Goal: Information Seeking & Learning: Learn about a topic

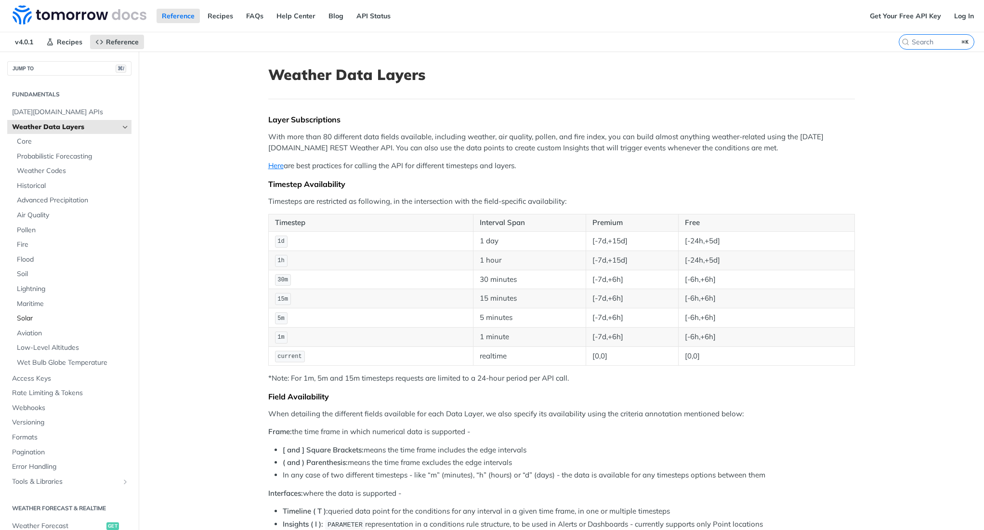
click at [28, 314] on span "Solar" at bounding box center [73, 319] width 112 height 10
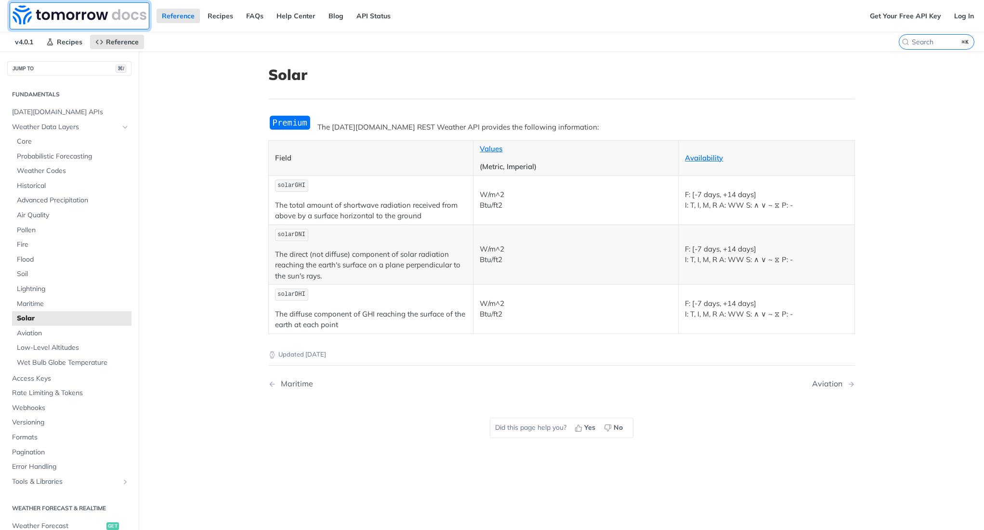
click at [87, 15] on img at bounding box center [80, 14] width 134 height 19
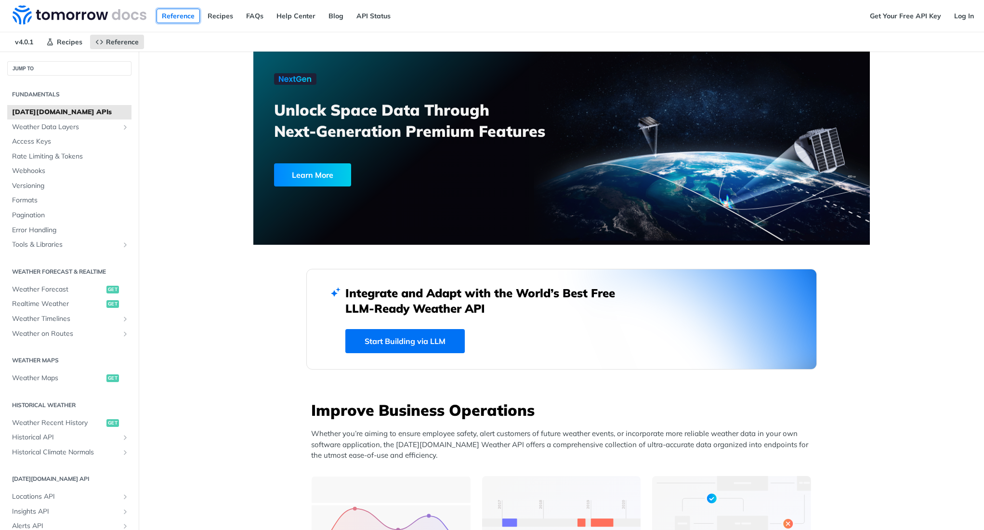
click at [173, 12] on link "Reference" at bounding box center [178, 16] width 43 height 14
click at [44, 111] on span "[DATE][DOMAIN_NAME] APIs" at bounding box center [70, 112] width 117 height 10
click at [44, 130] on span "Weather Data Layers" at bounding box center [65, 127] width 107 height 10
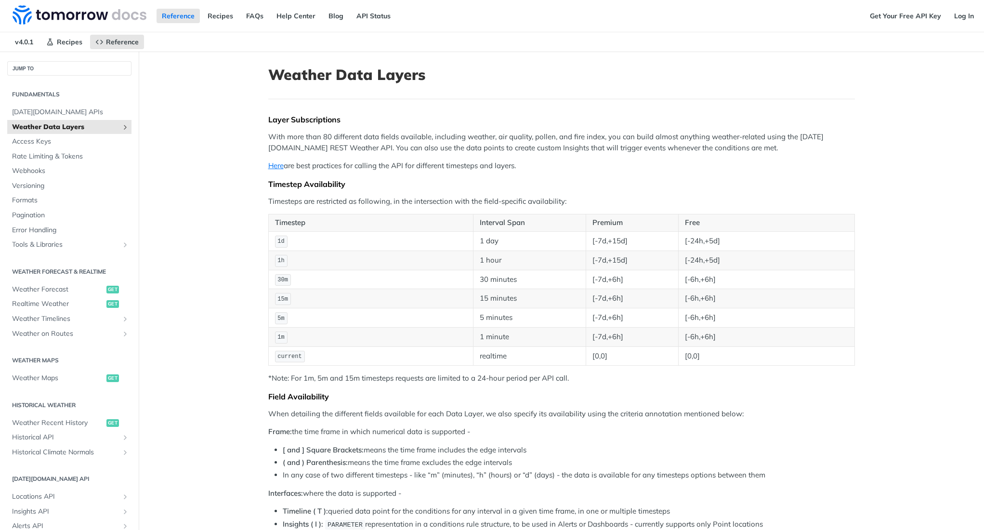
click at [124, 127] on icon "Show subpages for Weather Data Layers" at bounding box center [125, 127] width 8 height 8
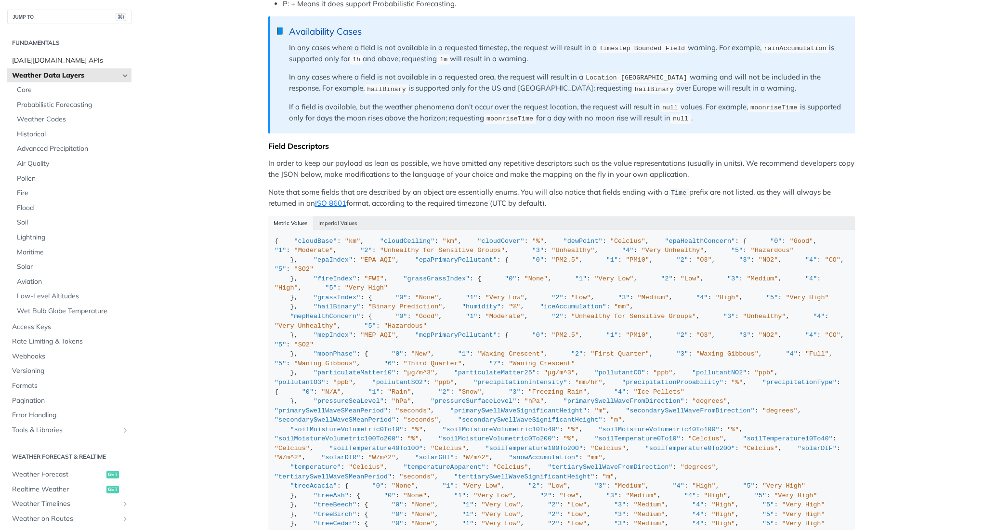
click at [36, 60] on span "[DATE][DOMAIN_NAME] APIs" at bounding box center [70, 61] width 117 height 10
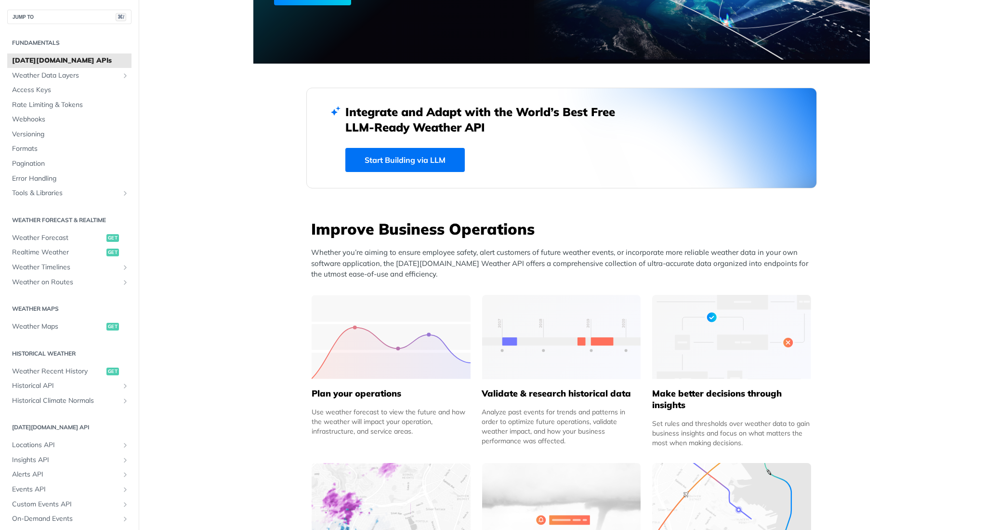
scroll to position [97, 0]
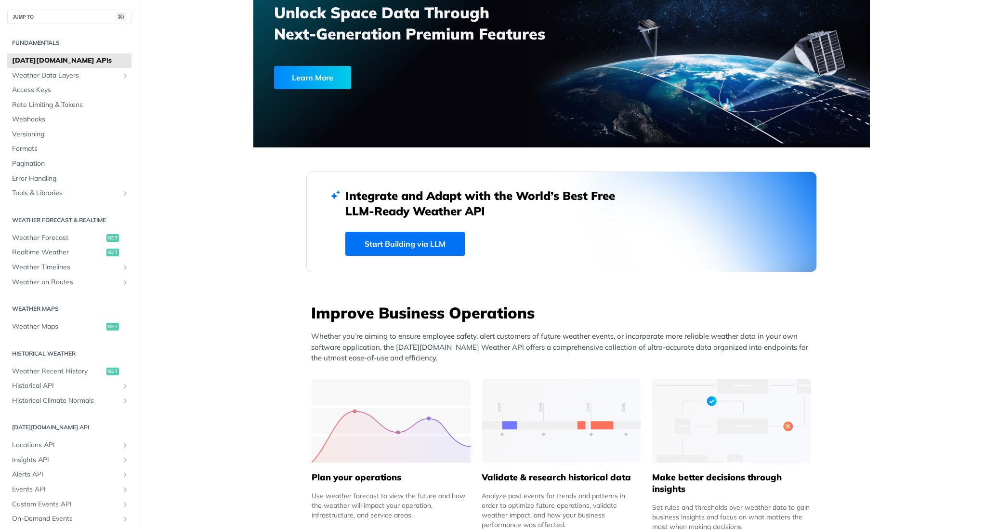
click at [29, 40] on h2 "Fundamentals" at bounding box center [69, 43] width 124 height 9
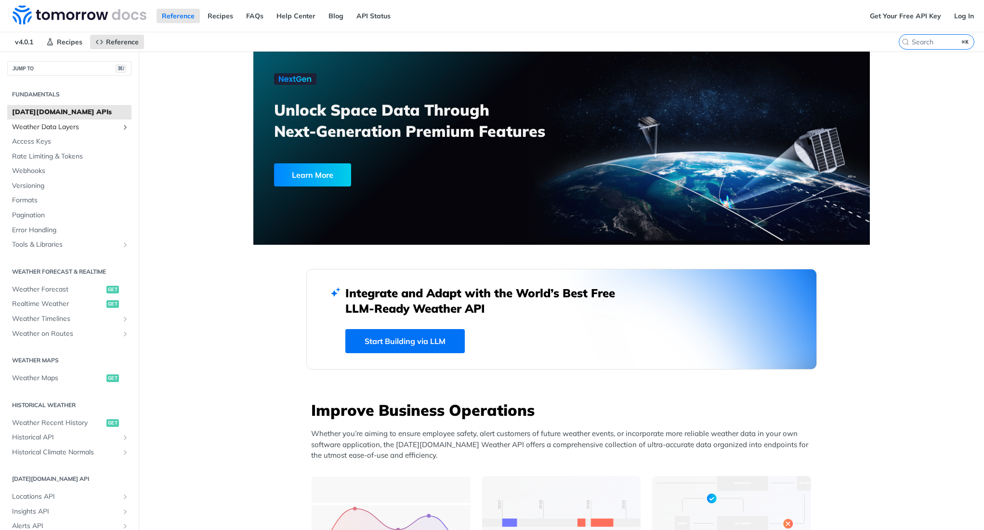
click at [59, 120] on link "Weather Data Layers" at bounding box center [69, 127] width 124 height 14
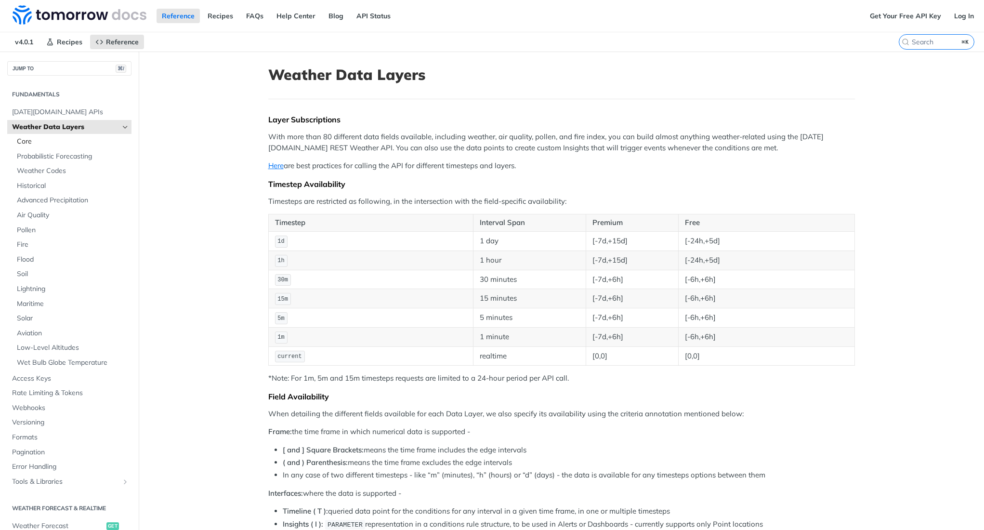
click at [24, 143] on span "Core" at bounding box center [73, 142] width 112 height 10
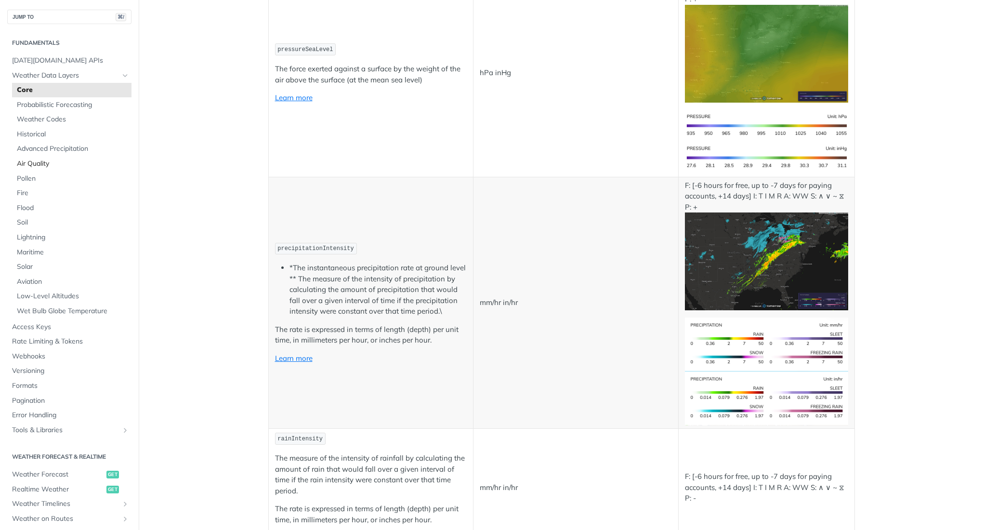
scroll to position [775, 0]
